Goal: Check status

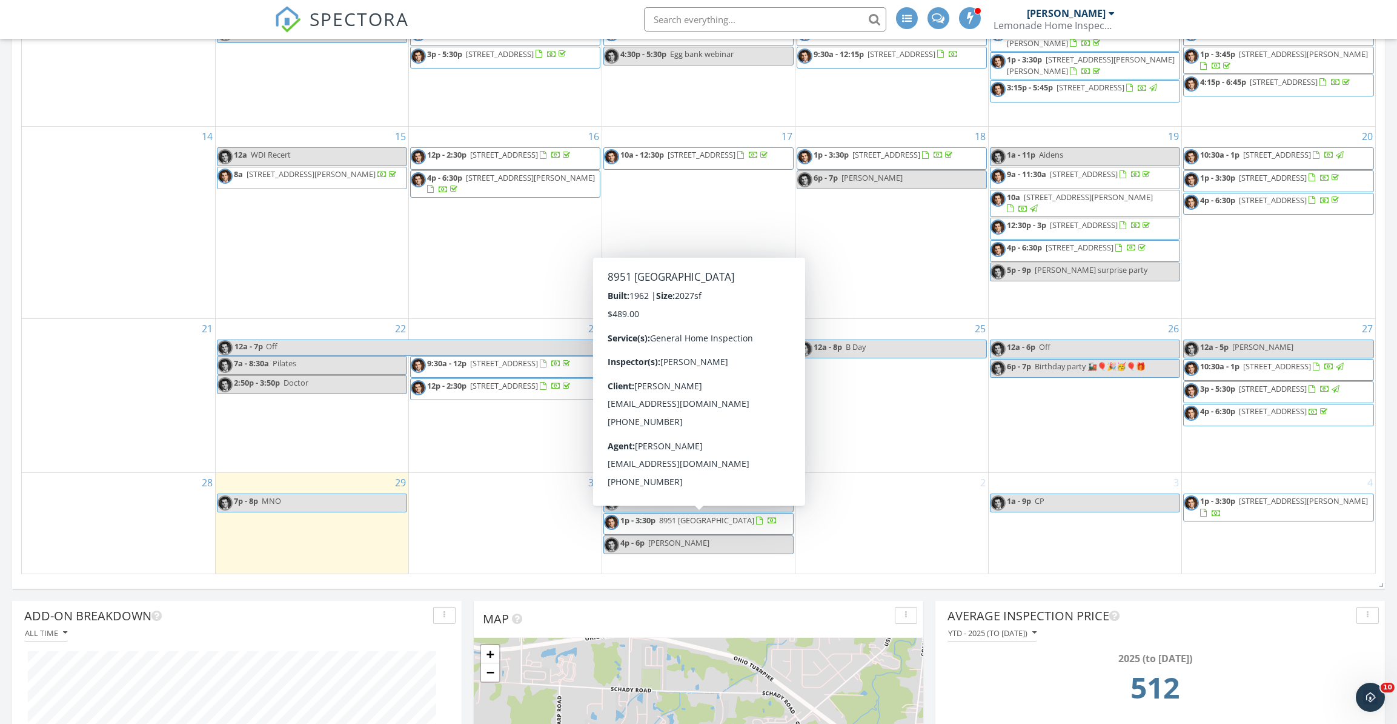
click at [880, 596] on div "[DATE] [PERSON_NAME] 7:00 pm MNO [PERSON_NAME] New Inspection New Quote Map + −…" at bounding box center [698, 80] width 1397 height 1588
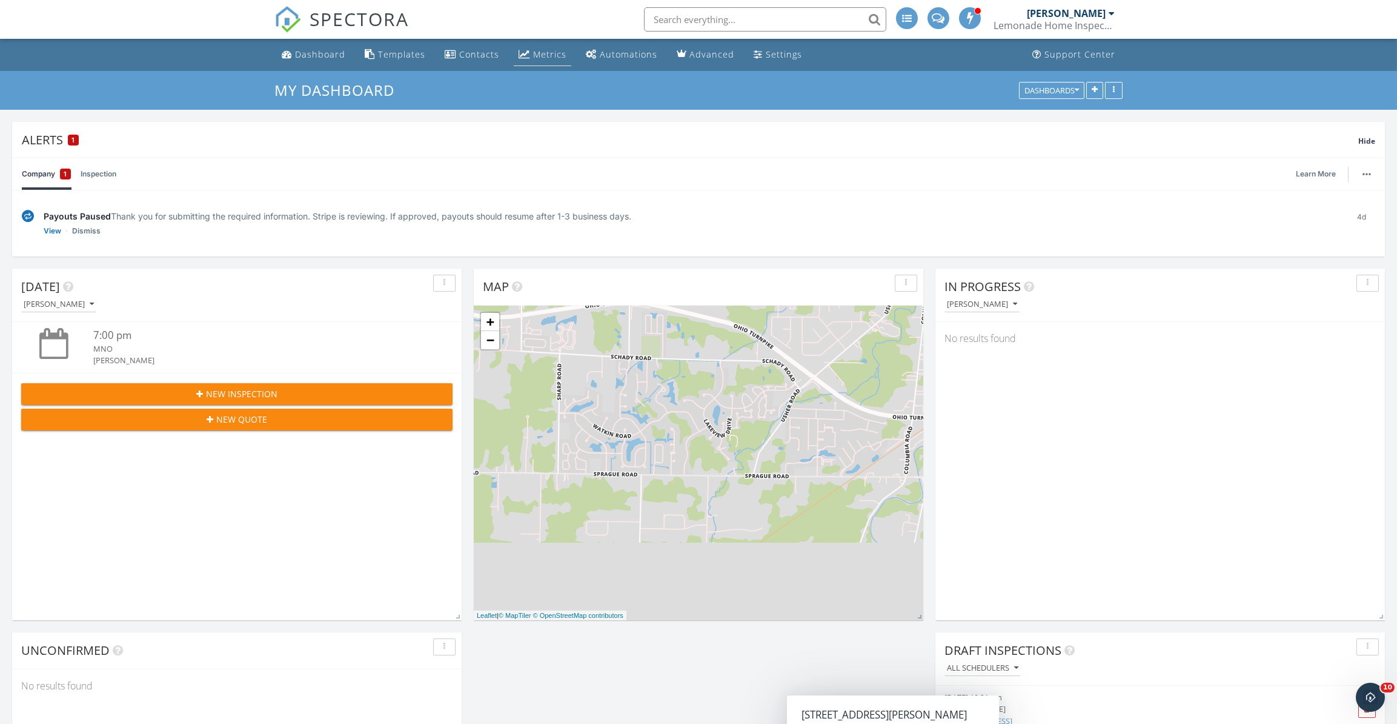
click at [528, 59] on link "Metrics" at bounding box center [543, 55] width 58 height 22
